Goal: Task Accomplishment & Management: Manage account settings

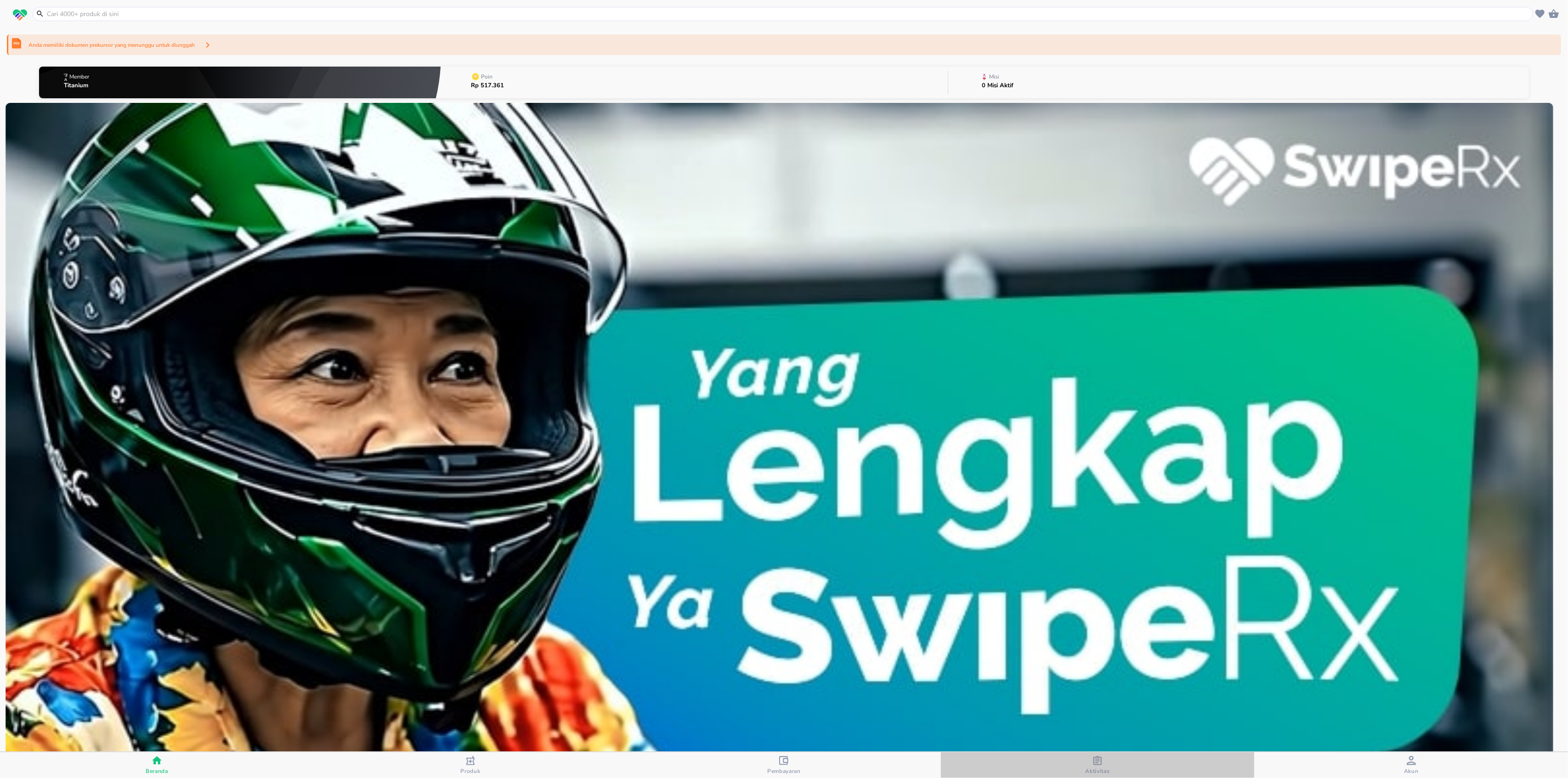
click at [1093, 770] on span "Aktivitas" at bounding box center [1097, 771] width 24 height 7
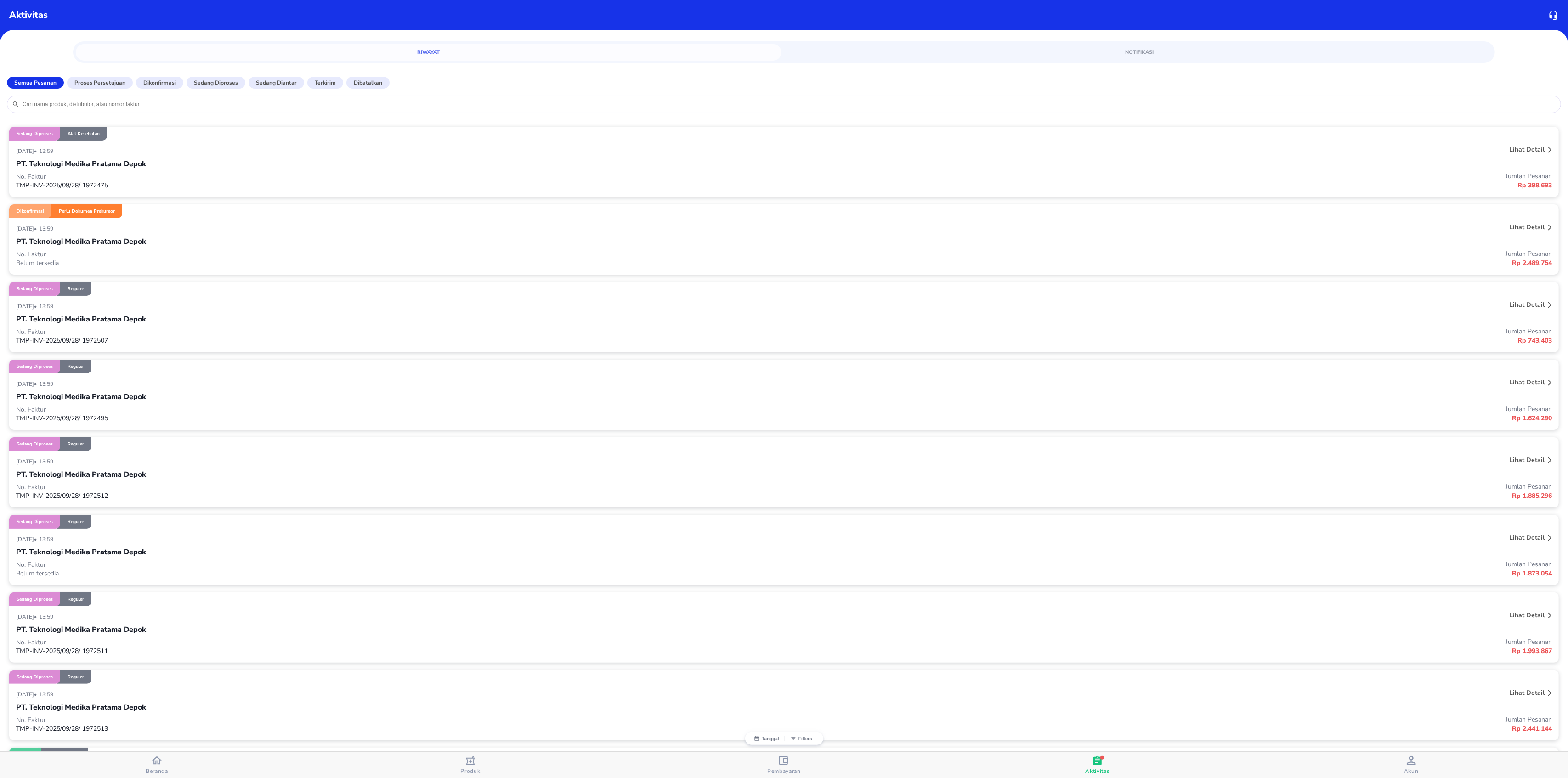
click at [206, 235] on div "PT. Teknologi Medika Pratama Depok" at bounding box center [784, 241] width 1536 height 16
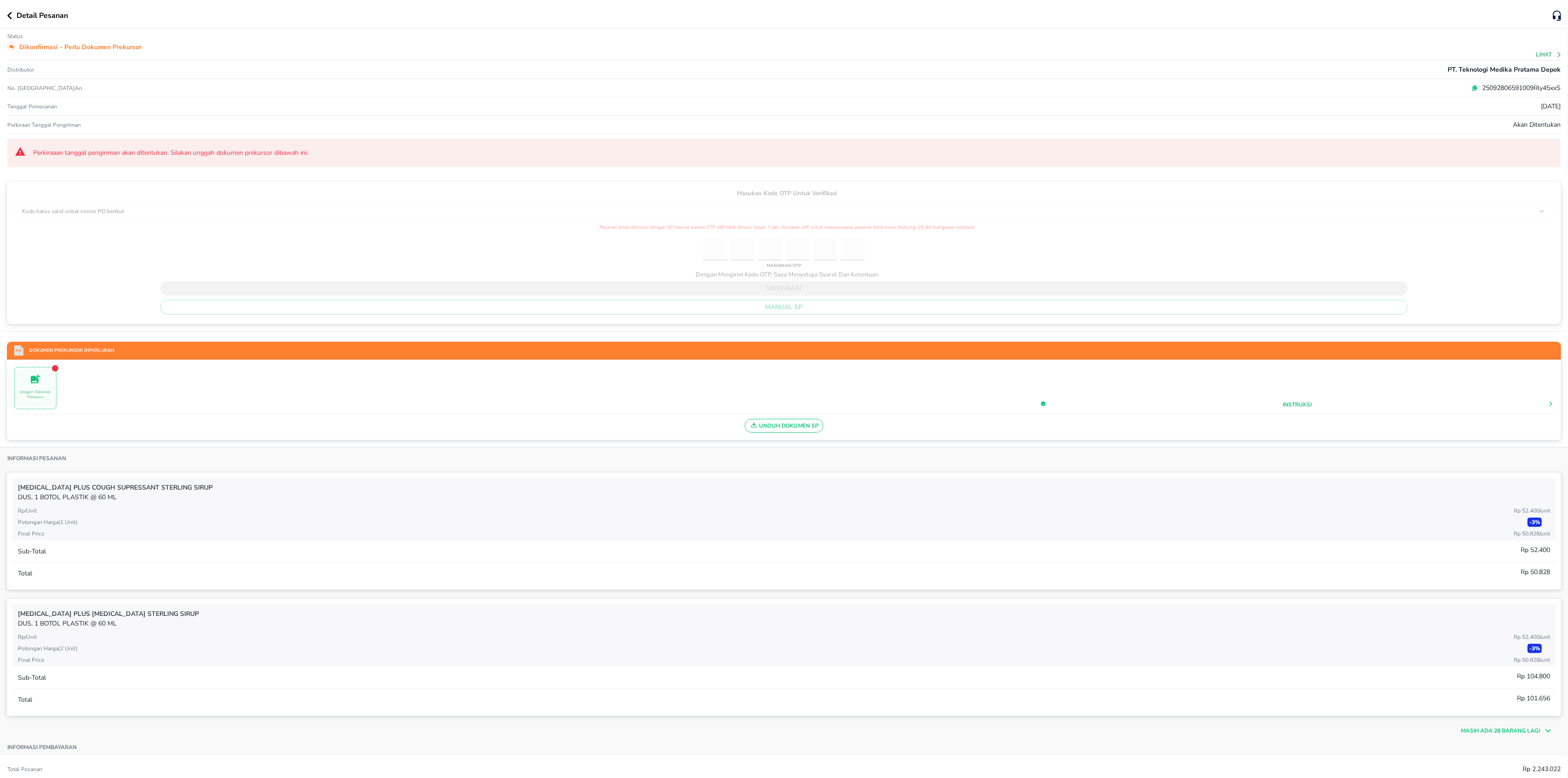
click at [1478, 88] on p "25092806591009Rly45xxS" at bounding box center [1519, 88] width 83 height 9
copy p "25092806591009Rly45xxS"
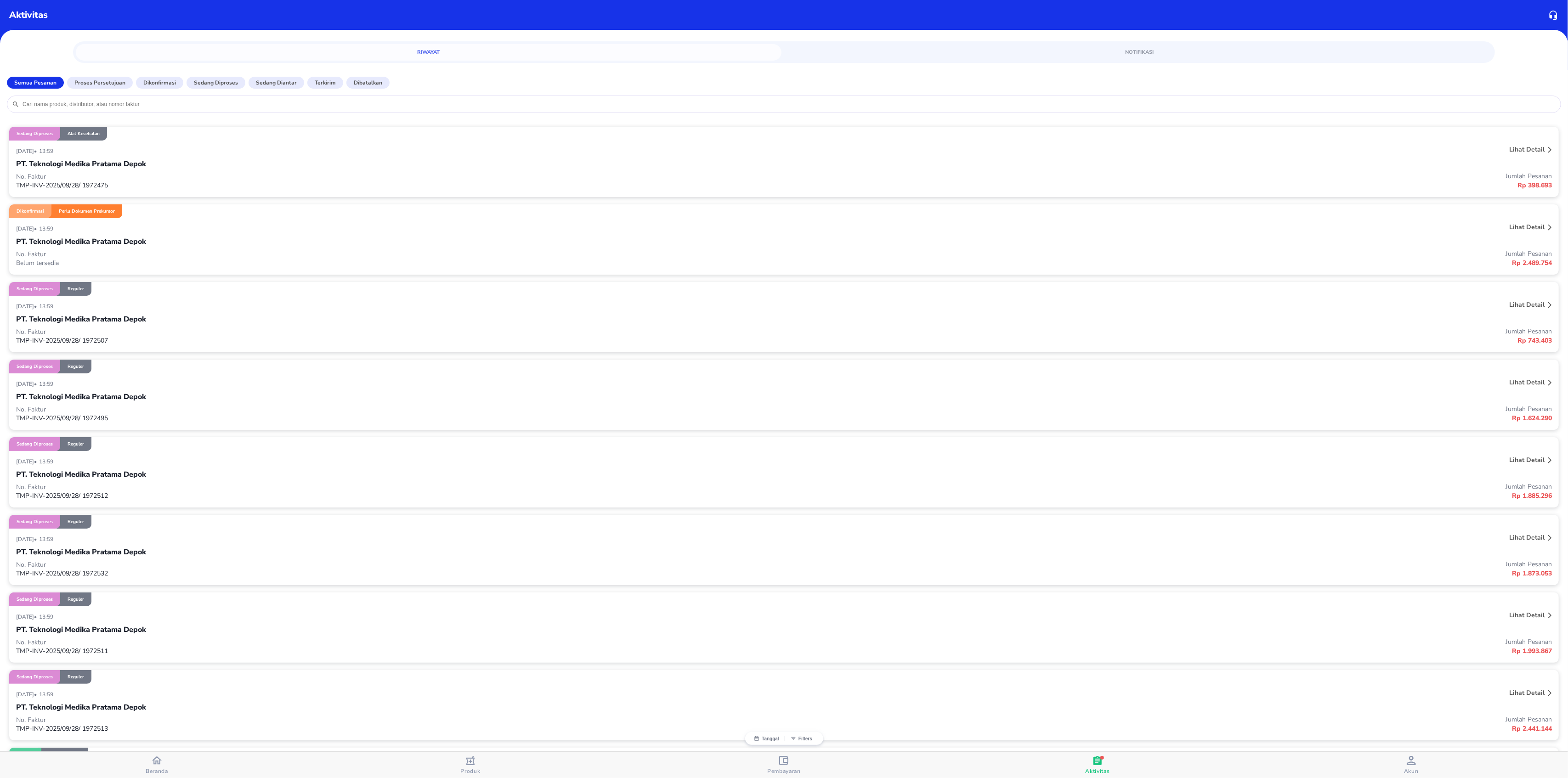
click at [233, 225] on div "28 September 2025 • 13:59" at bounding box center [464, 228] width 896 height 11
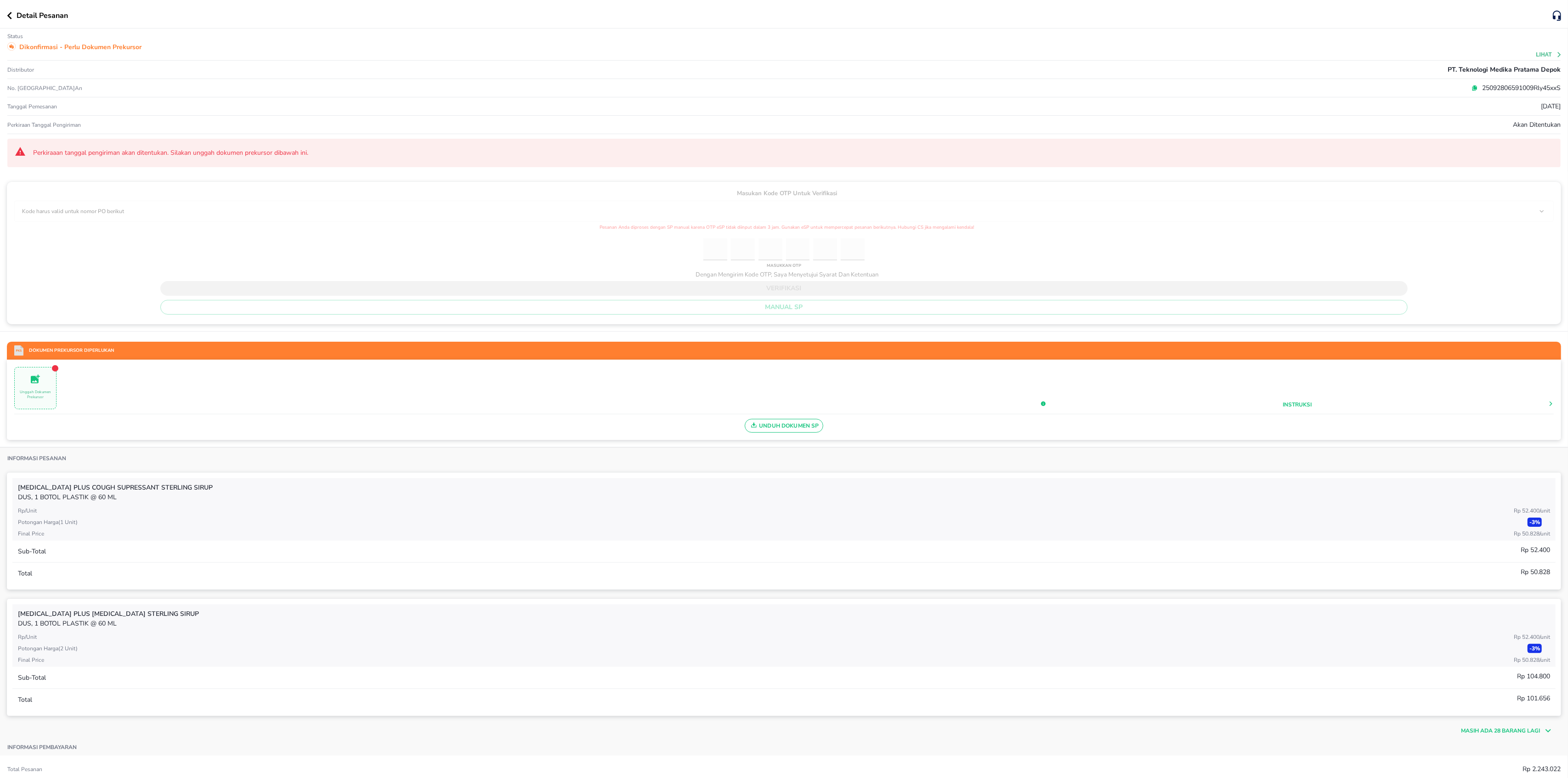
click at [1535, 87] on p "25092806591009Rly45xxS" at bounding box center [1519, 88] width 83 height 9
copy p "25092806591009Rly45xxS"
